Goal: Communication & Community: Participate in discussion

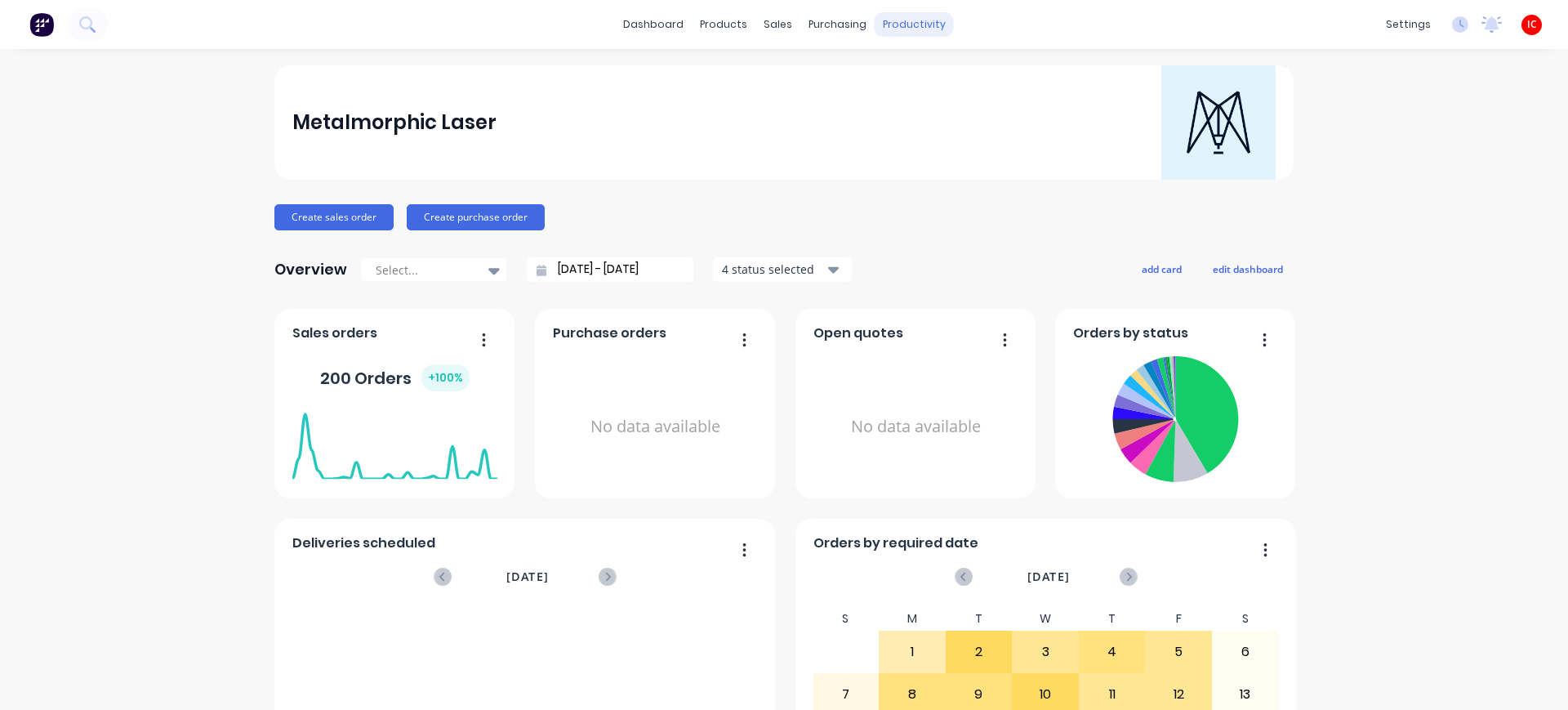
click at [896, 14] on div "productivity" at bounding box center [914, 24] width 79 height 24
click at [928, 75] on div "Workflow" at bounding box center [935, 79] width 49 height 14
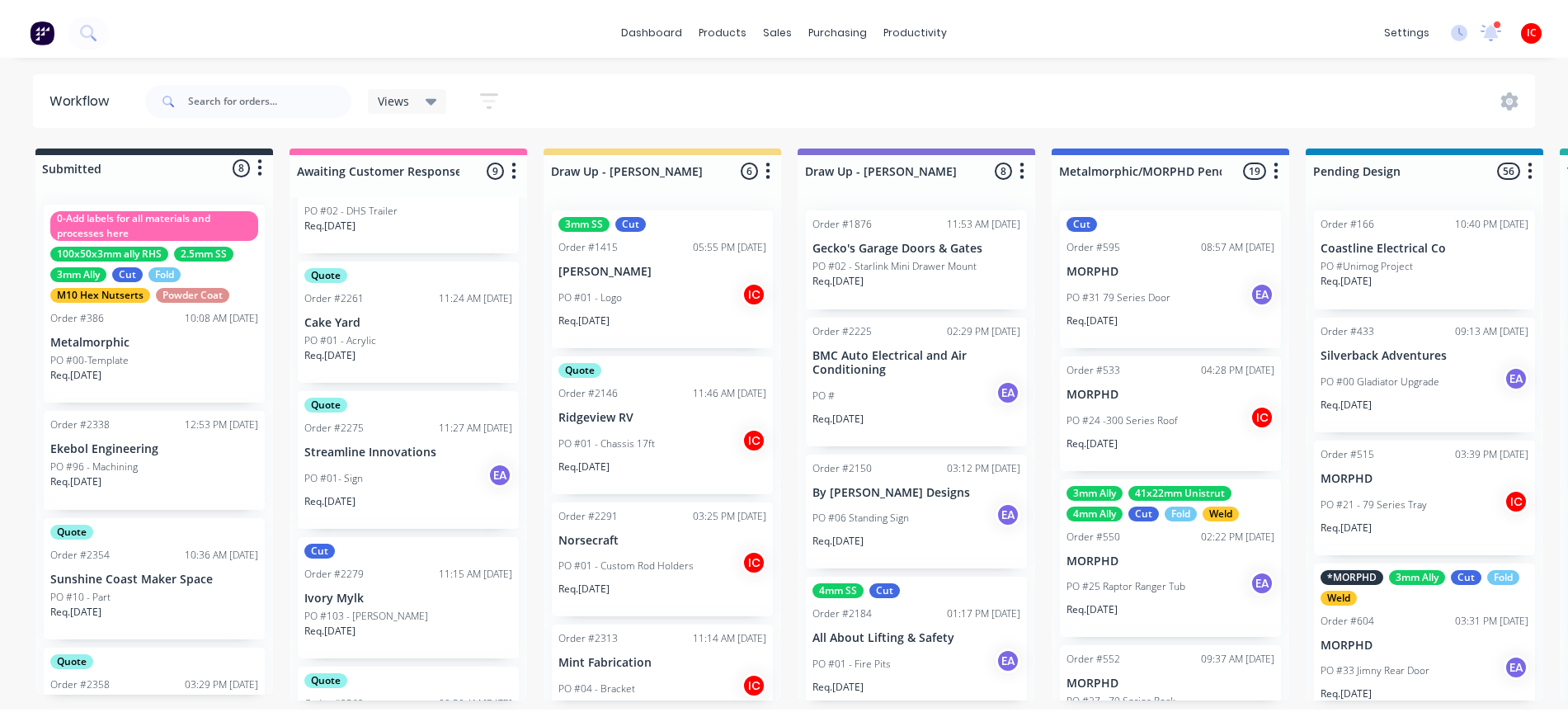
scroll to position [707, 0]
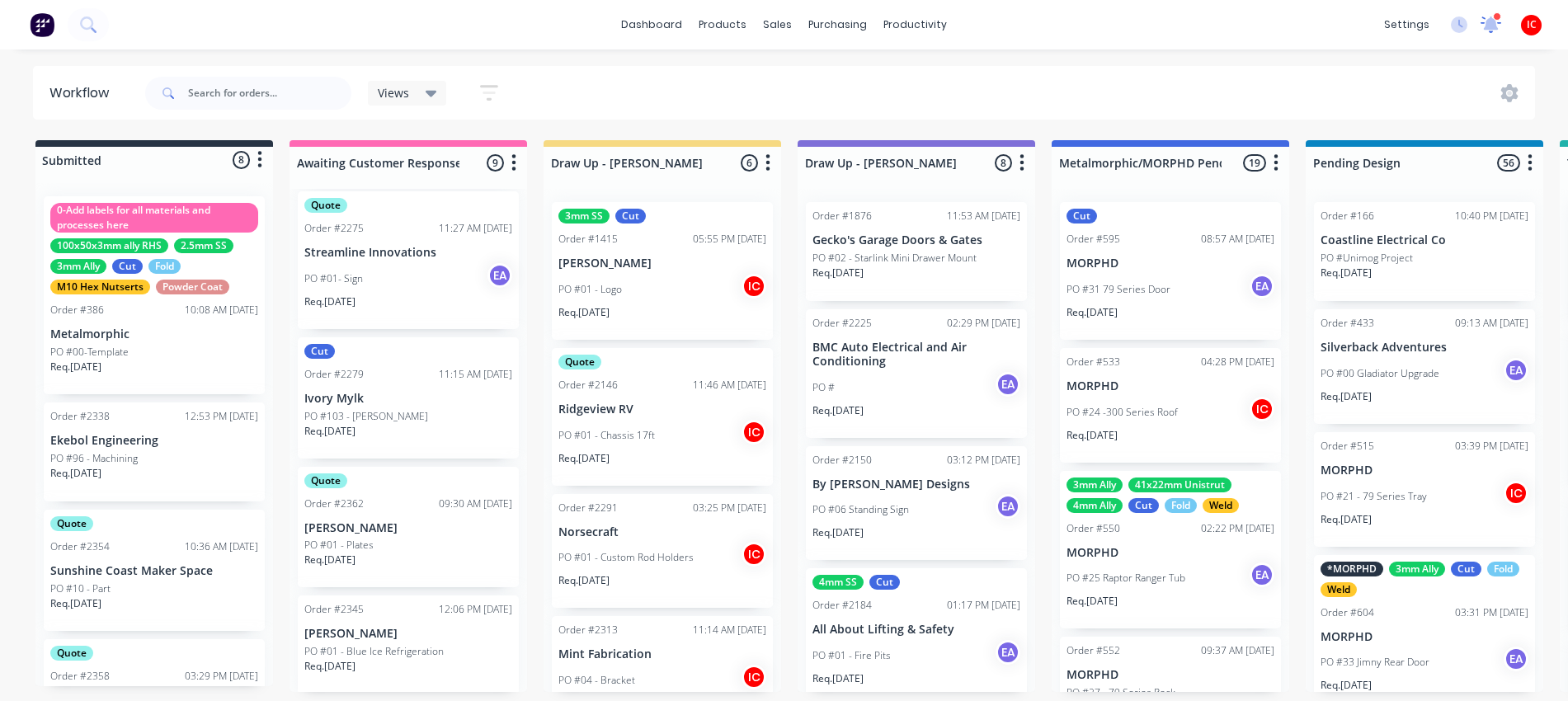
click at [1491, 32] on icon at bounding box center [1490, 24] width 21 height 16
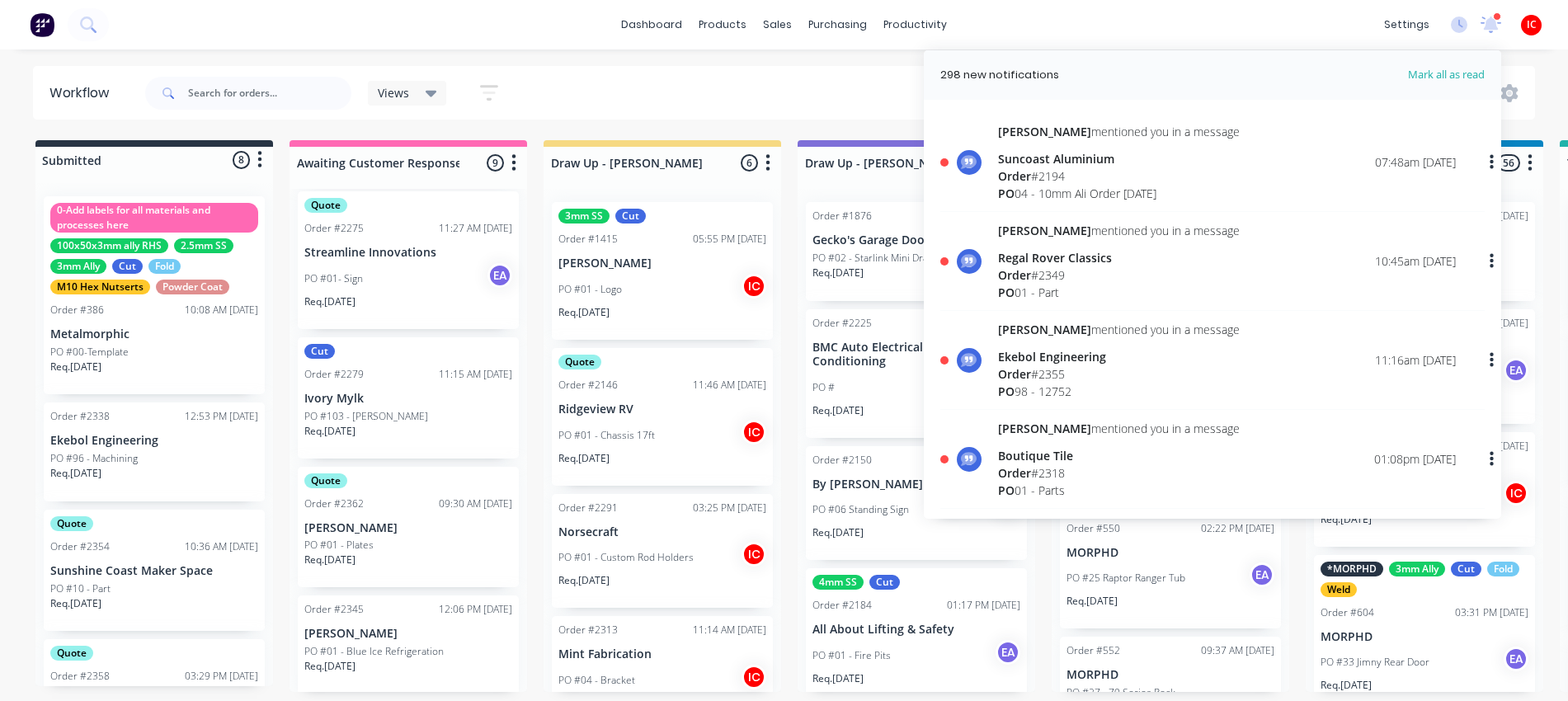
click at [1212, 176] on div "[PERSON_NAME] mentioned you in a message Suncoast Aluminium Order # 2194 PO 04 …" at bounding box center [1227, 162] width 458 height 79
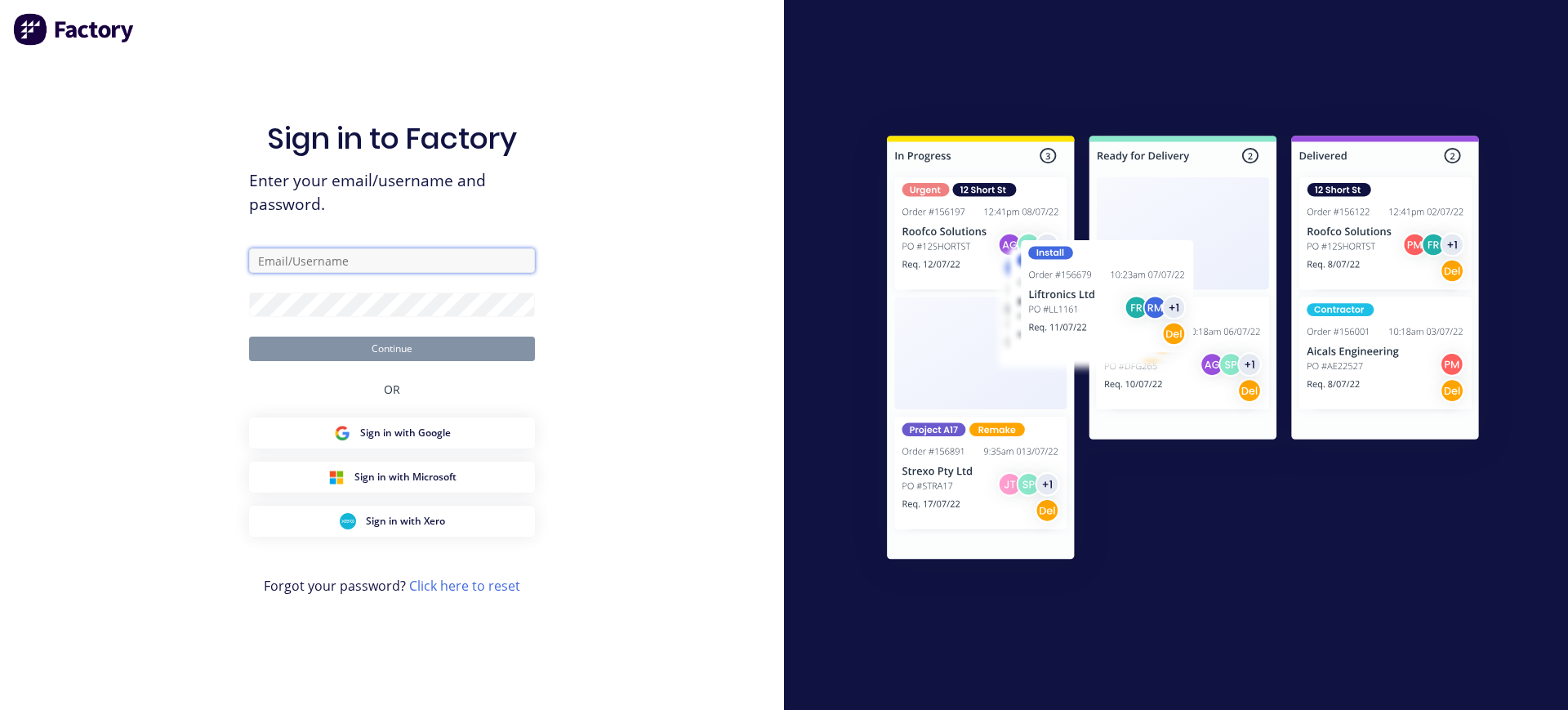
type input "[PERSON_NAME][EMAIL_ADDRESS][DOMAIN_NAME]"
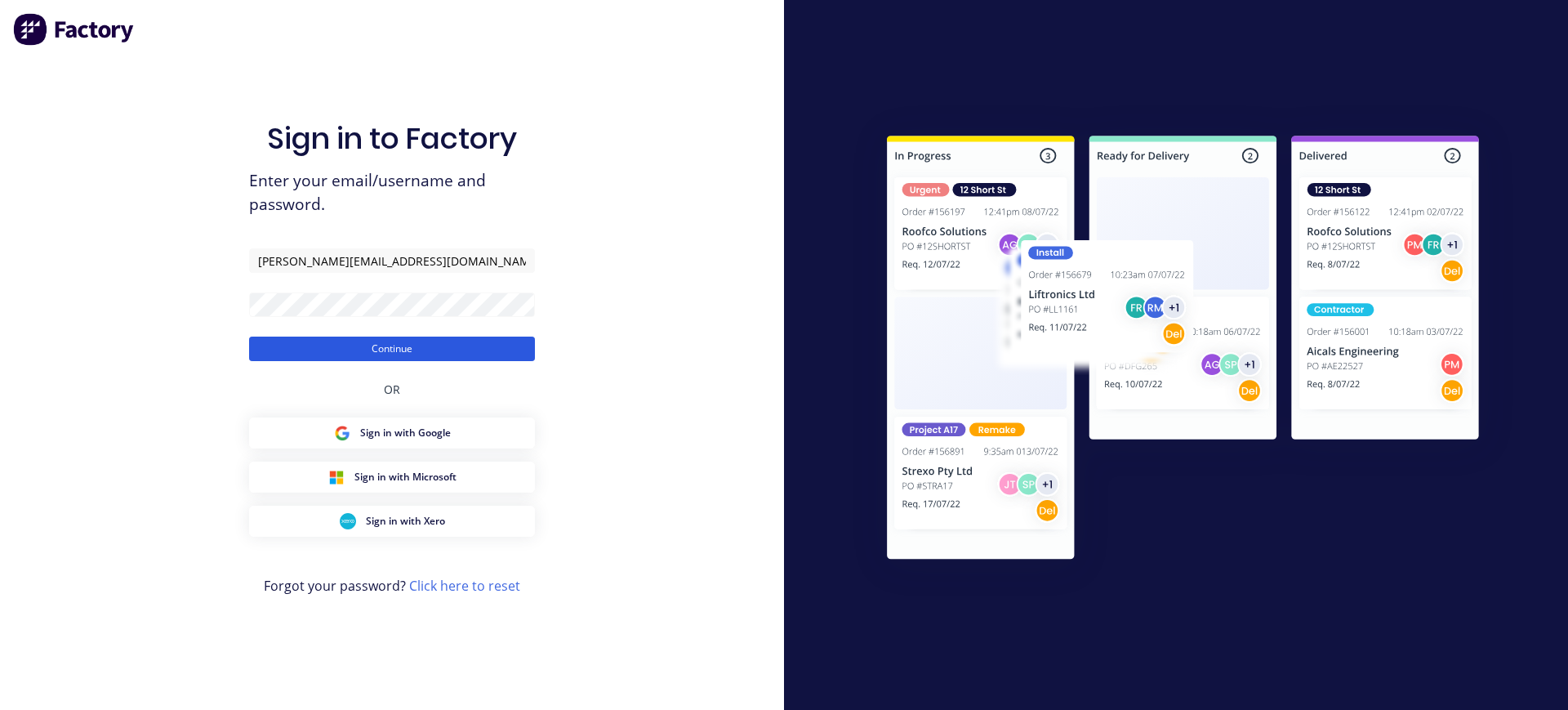
click at [409, 345] on button "Continue" at bounding box center [392, 348] width 286 height 24
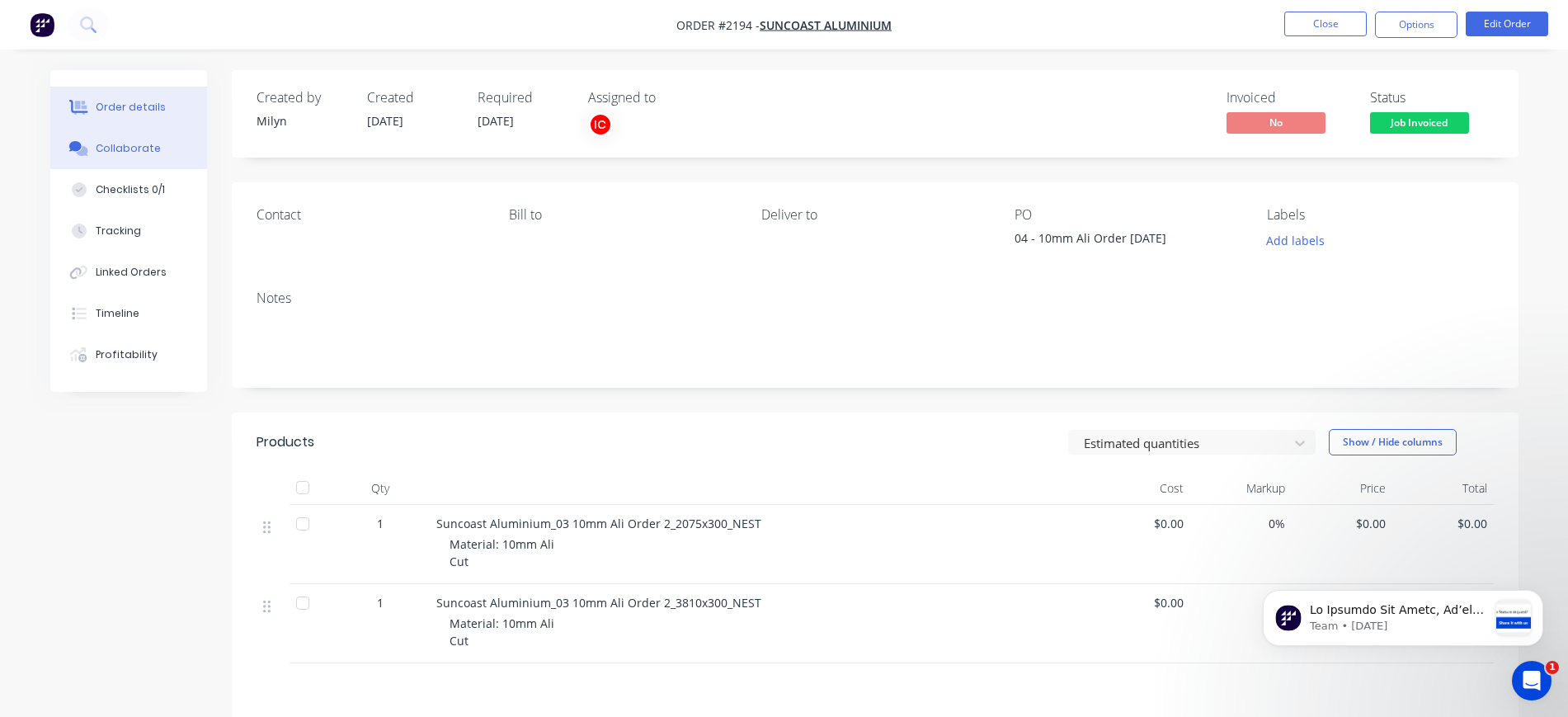
click at [130, 141] on div "Collaborate" at bounding box center [128, 148] width 65 height 14
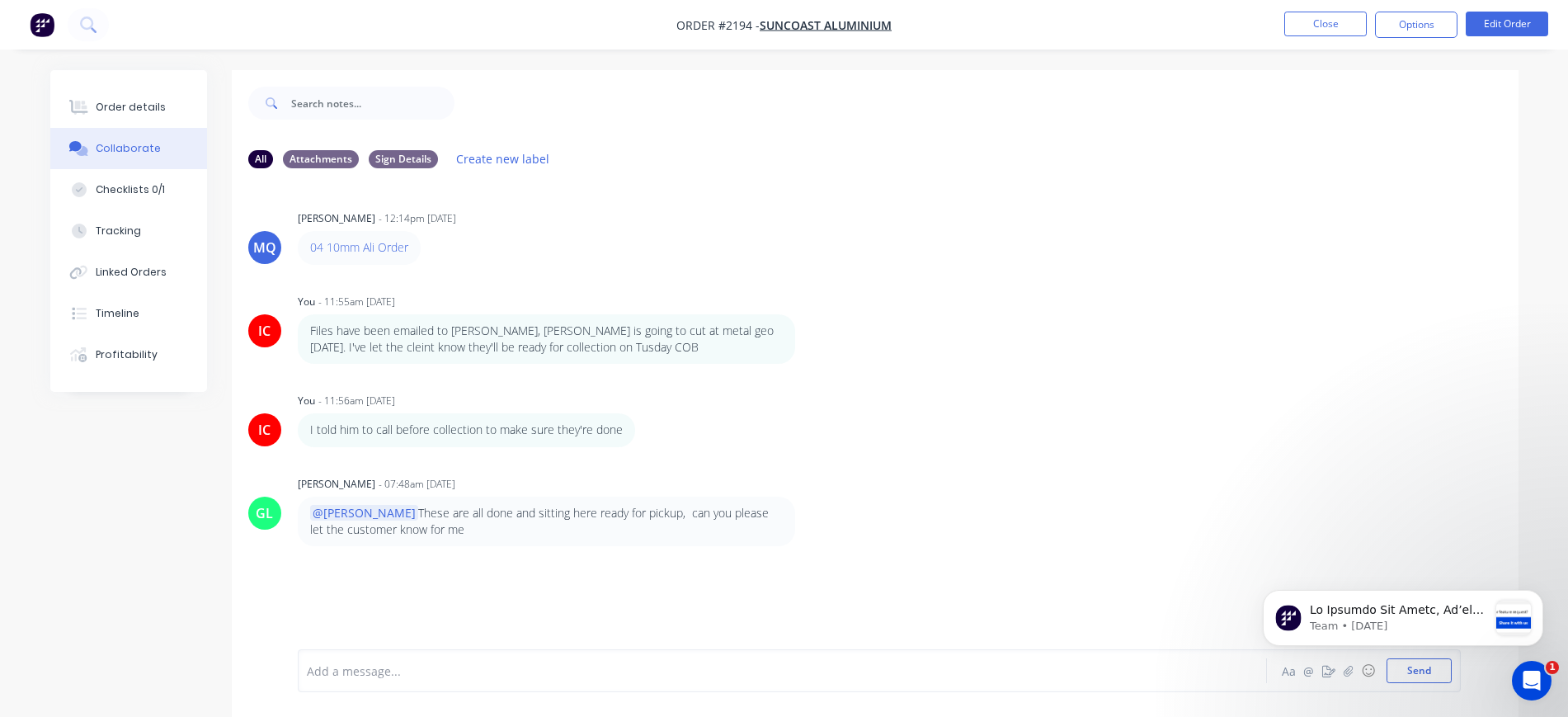
click at [512, 672] on div at bounding box center [736, 671] width 857 height 17
click at [1352, 19] on button "Close" at bounding box center [1325, 23] width 82 height 24
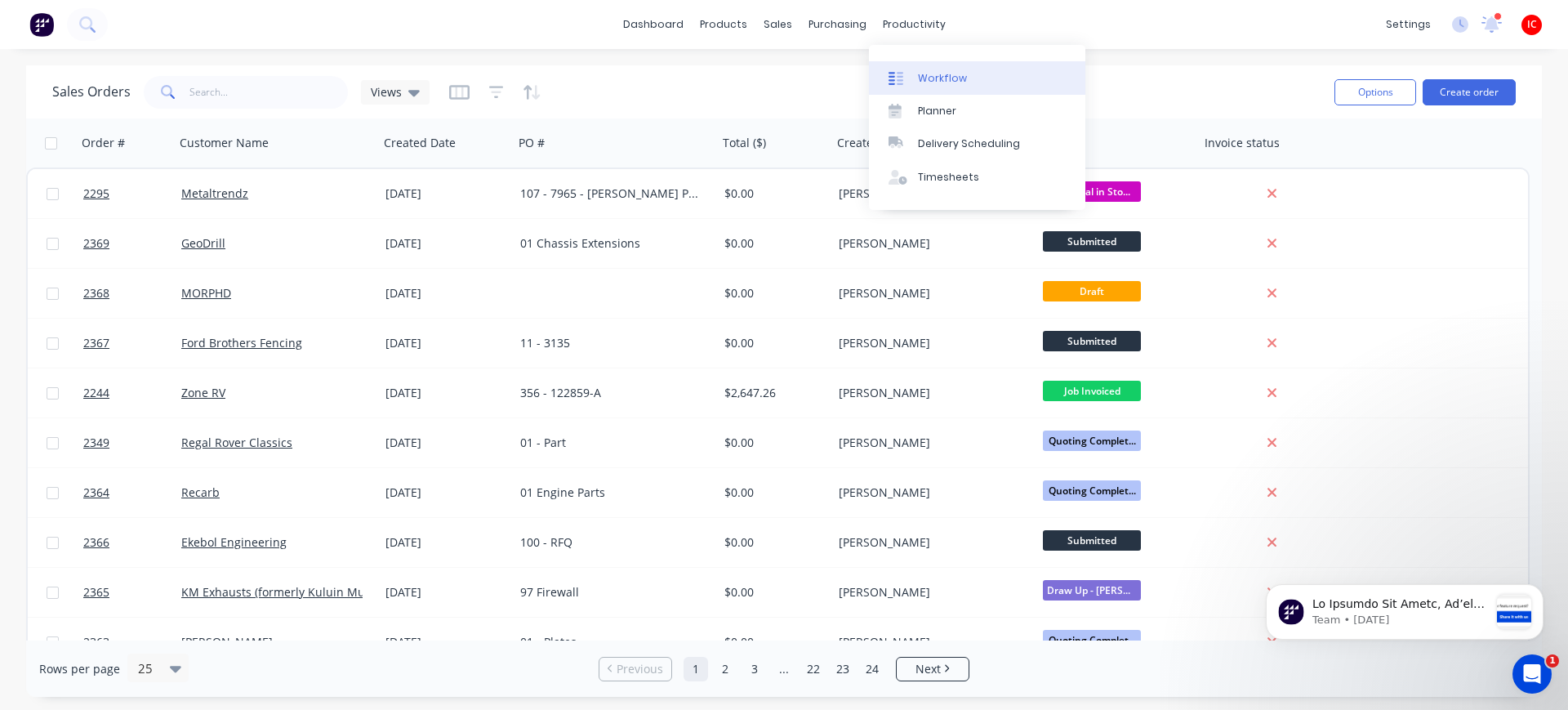
click at [952, 83] on div "Workflow" at bounding box center [942, 79] width 49 height 14
